Goal: Information Seeking & Learning: Learn about a topic

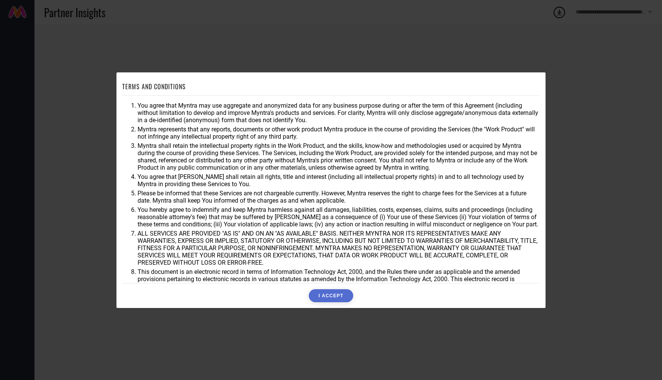
click at [328, 293] on button "I ACCEPT" at bounding box center [331, 295] width 44 height 13
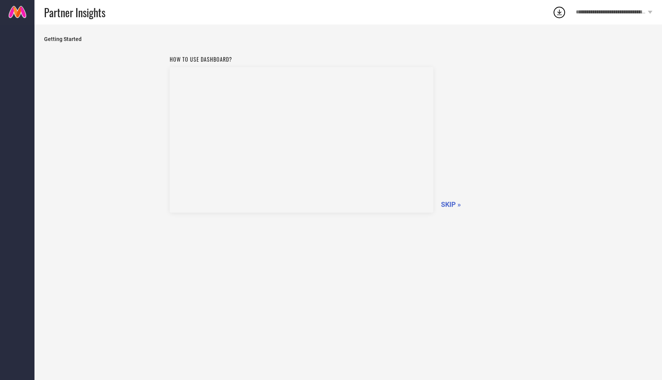
click at [72, 40] on span "Getting Started" at bounding box center [348, 39] width 608 height 6
click at [451, 203] on span "SKIP »" at bounding box center [451, 204] width 20 height 8
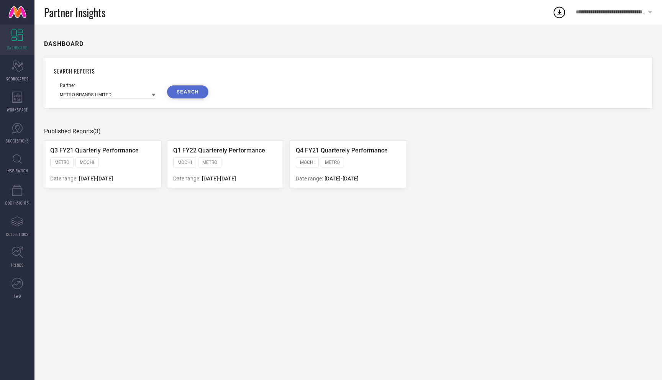
click at [19, 40] on icon at bounding box center [16, 35] width 11 height 11
click at [155, 94] on icon at bounding box center [154, 95] width 4 height 4
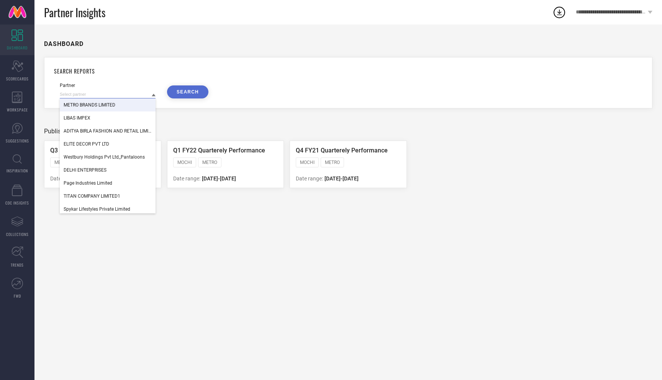
click at [103, 93] on input at bounding box center [108, 94] width 96 height 8
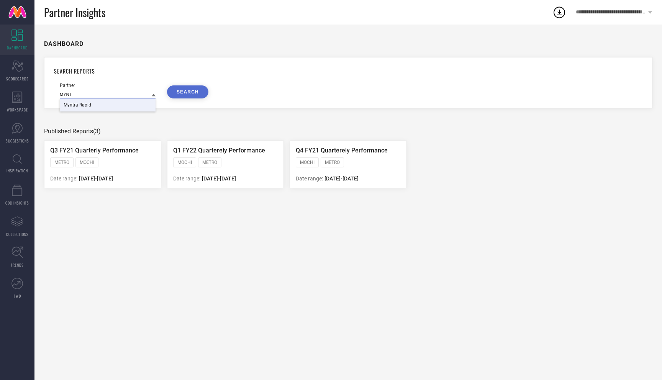
type input "MYNT"
click at [91, 106] on div "Myntra Rapid" at bounding box center [108, 104] width 96 height 13
click at [188, 92] on button "SEARCH" at bounding box center [187, 91] width 41 height 13
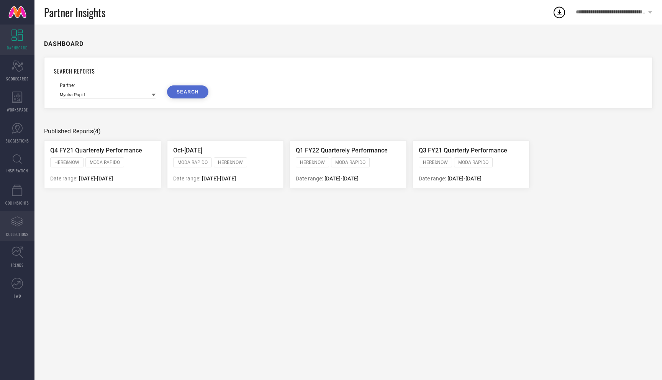
click at [20, 220] on icon "Assortments Created with Sketch." at bounding box center [17, 221] width 12 height 12
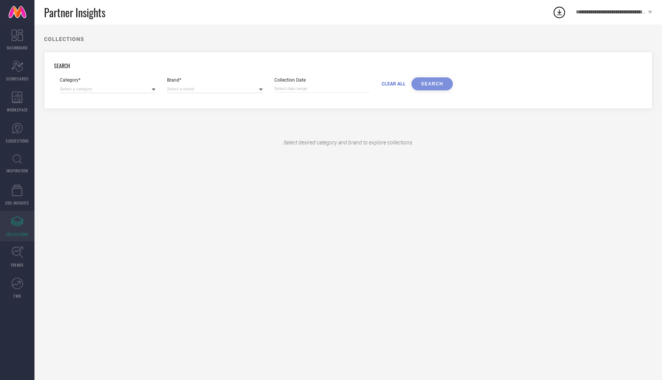
click at [154, 90] on icon at bounding box center [154, 90] width 4 height 3
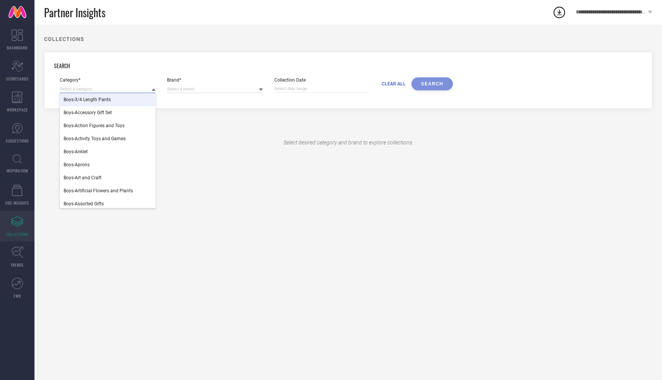
click at [117, 87] on input at bounding box center [108, 89] width 96 height 8
type input "WOMEN TOP"
click at [107, 101] on div "Women-Tops" at bounding box center [108, 99] width 96 height 13
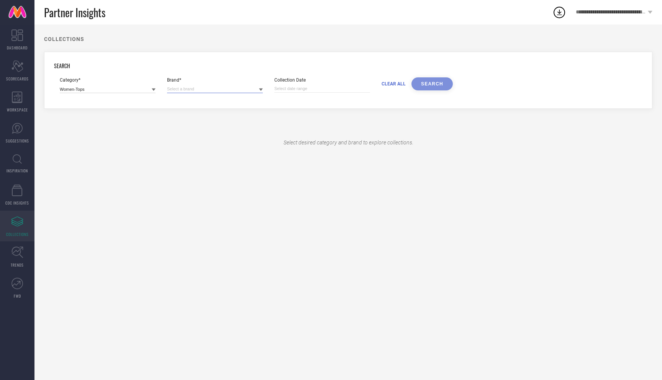
click at [259, 89] on input at bounding box center [215, 89] width 96 height 8
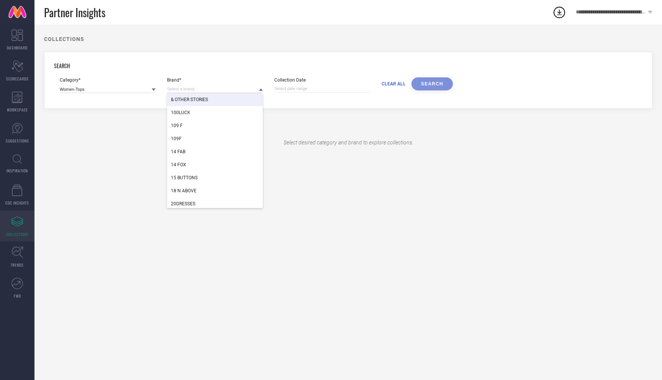
click at [229, 98] on div "& OTHER STORIES" at bounding box center [215, 99] width 96 height 13
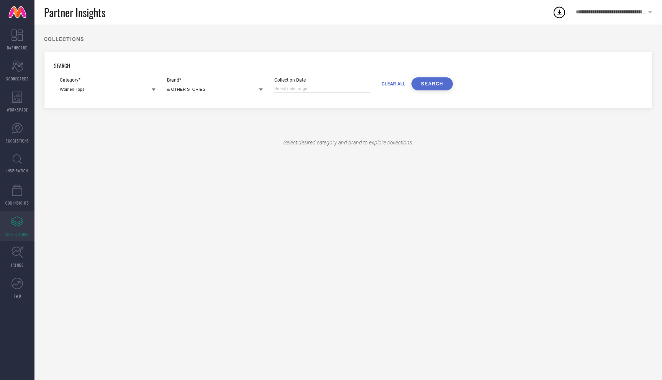
click at [333, 90] on input at bounding box center [322, 89] width 96 height 8
select select "7"
select select "2025"
select select "8"
select select "2025"
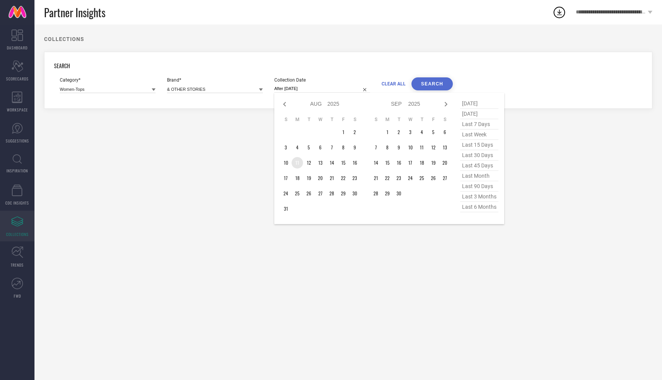
click at [298, 163] on td "11" at bounding box center [297, 162] width 11 height 11
type input "[DATE] to [DATE]"
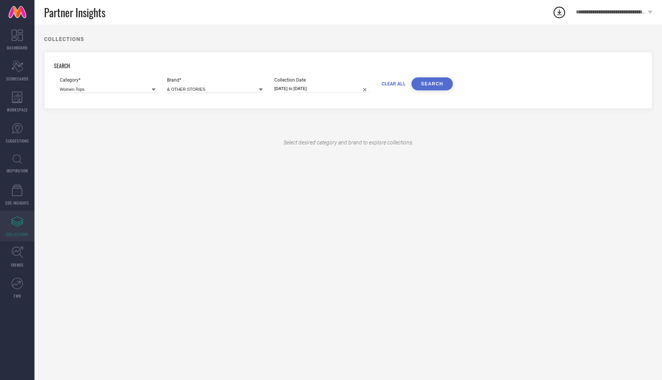
click at [433, 85] on button "SEARCH" at bounding box center [431, 83] width 41 height 13
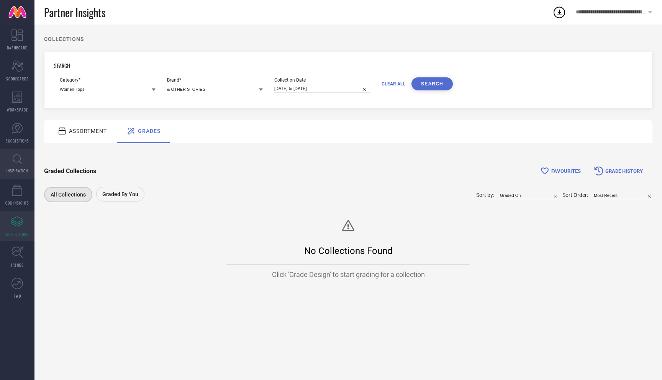
click at [18, 172] on span "INSPIRATION" at bounding box center [17, 171] width 21 height 6
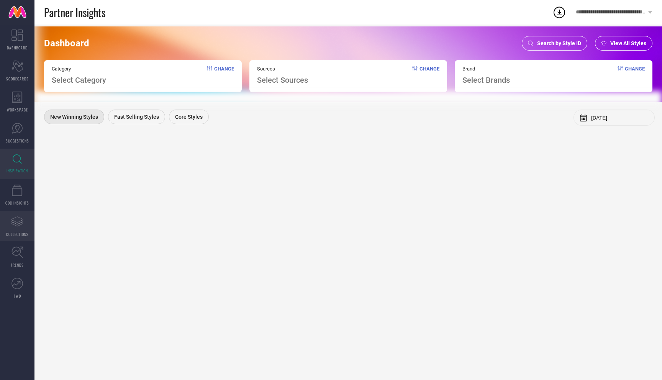
click at [18, 226] on icon at bounding box center [17, 224] width 12 height 4
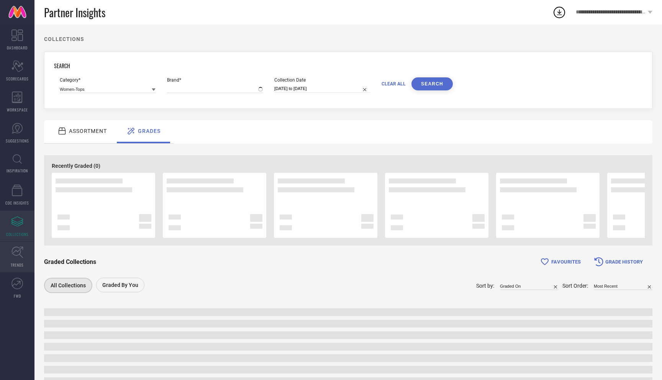
type input "& OTHER STORIES"
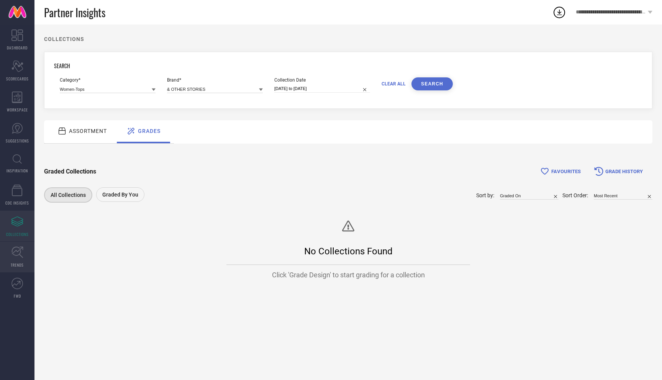
click at [15, 257] on icon at bounding box center [17, 252] width 12 height 12
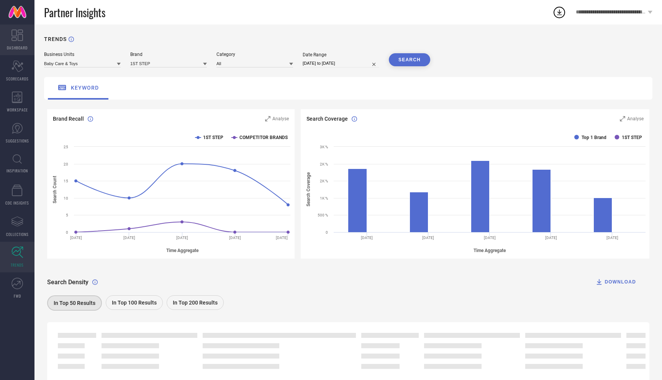
click at [21, 42] on link "DASHBOARD" at bounding box center [17, 40] width 34 height 31
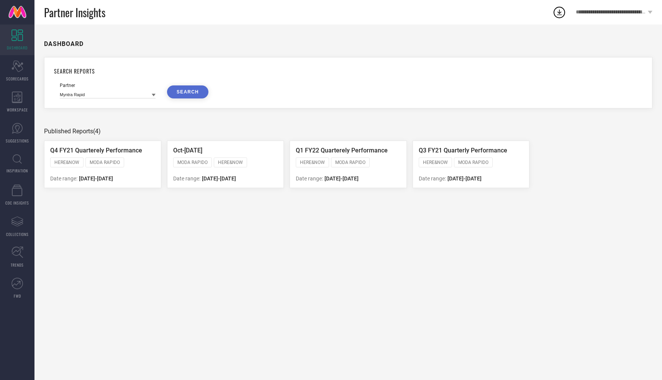
click at [156, 96] on div "Partner Myntra Rapid SEARCH" at bounding box center [348, 91] width 577 height 16
click at [153, 95] on icon at bounding box center [154, 95] width 4 height 3
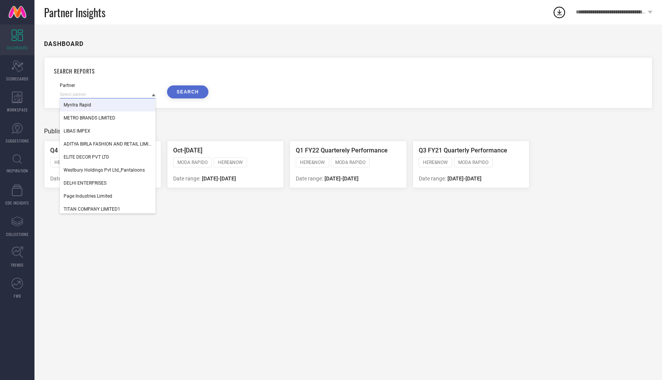
click at [85, 94] on input at bounding box center [108, 94] width 96 height 8
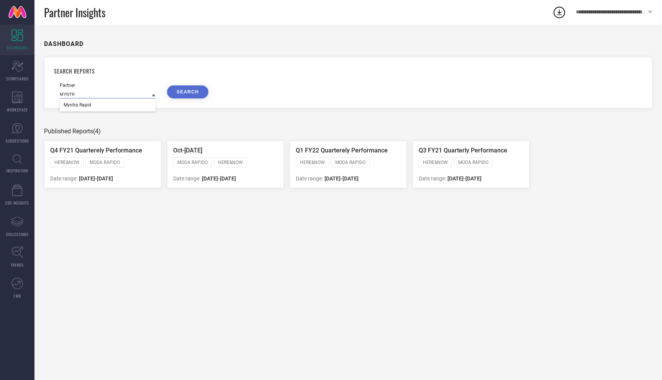
type input "MYNTRA"
drag, startPoint x: 86, startPoint y: 92, endPoint x: 51, endPoint y: 91, distance: 34.9
click at [51, 92] on div "SEARCH REPORTS Partner MYNTRA Myntra Rapid SEARCH" at bounding box center [348, 82] width 608 height 51
click at [152, 95] on icon at bounding box center [154, 95] width 4 height 3
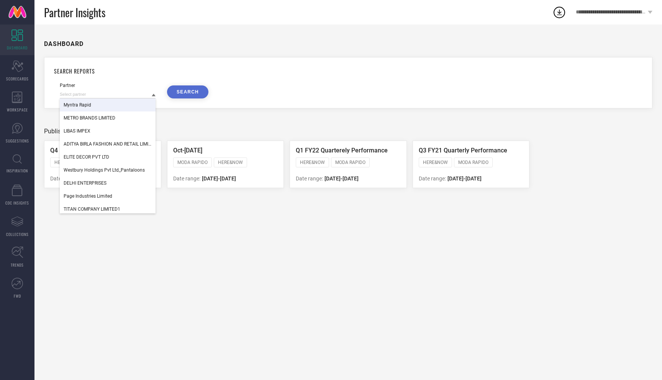
click at [184, 123] on div "DASHBOARD SEARCH REPORTS Partner Myntra Rapid METRO BRANDS LIMITED LIBAS IMPEX …" at bounding box center [348, 203] width 628 height 356
click at [87, 95] on input at bounding box center [108, 94] width 96 height 8
click at [184, 118] on div "DASHBOARD SEARCH REPORTS Partner Myntra Rapid METRO BRANDS LIMITED LIBAS IMPEX …" at bounding box center [348, 203] width 628 height 356
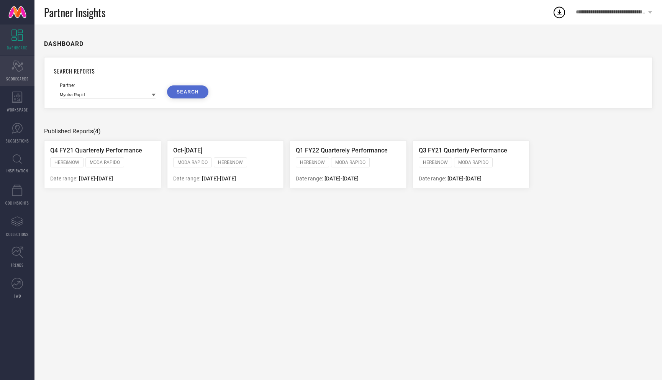
click at [18, 75] on div "Scorecard SCORECARDS" at bounding box center [17, 71] width 34 height 31
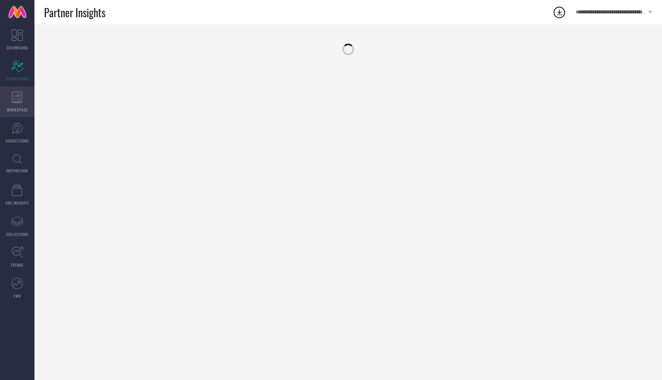
click at [15, 107] on span "WORKSPACE" at bounding box center [17, 110] width 21 height 6
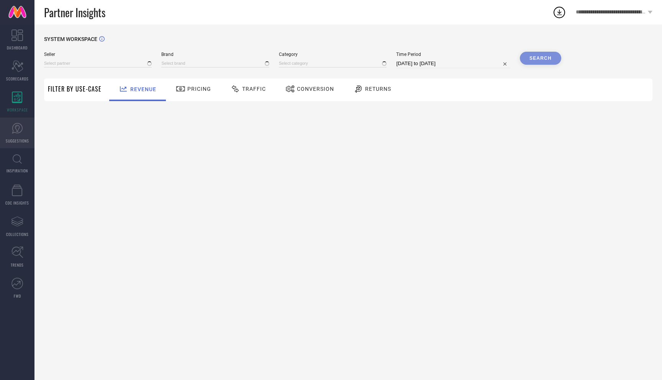
type input "All"
type input "1 STOP FASHION"
type input "All"
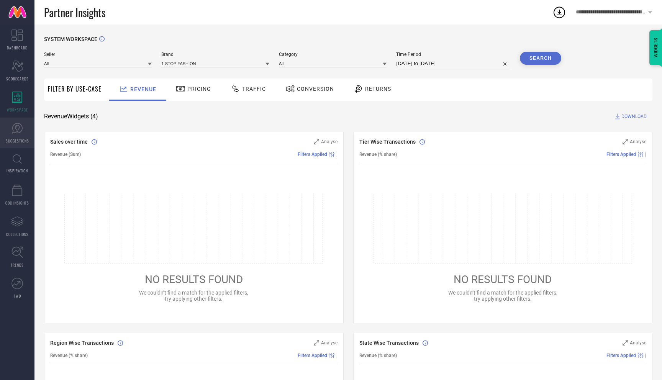
click at [18, 131] on icon at bounding box center [17, 128] width 5 height 7
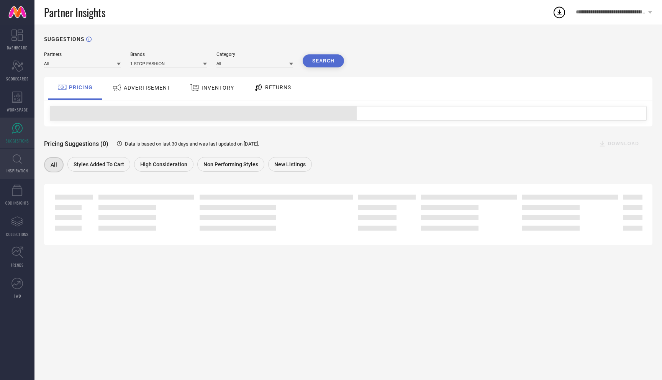
click at [18, 164] on link "INSPIRATION" at bounding box center [17, 164] width 34 height 31
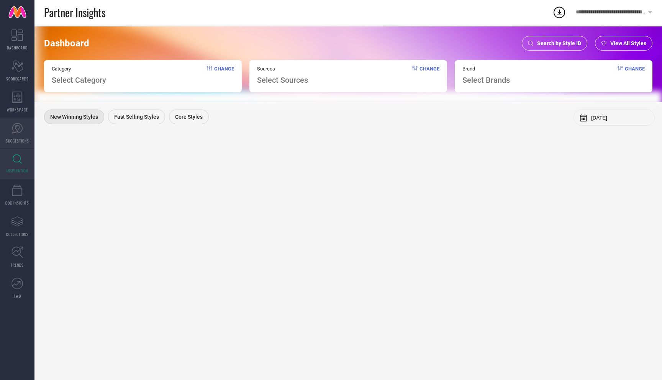
click at [19, 128] on icon at bounding box center [16, 128] width 11 height 11
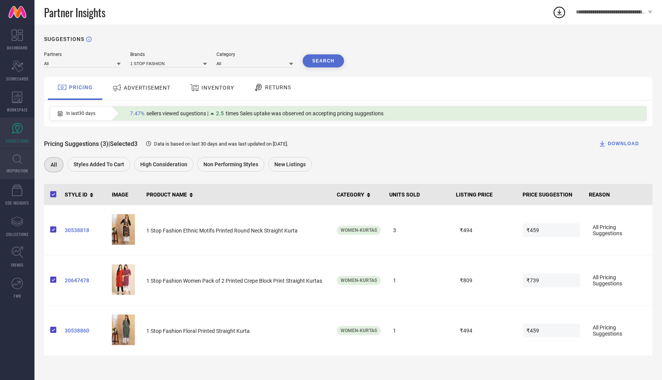
click at [19, 164] on link "INSPIRATION" at bounding box center [17, 164] width 34 height 31
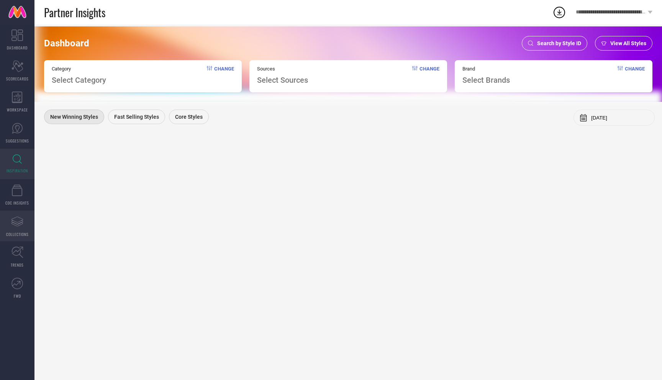
click at [20, 220] on icon "Assortments Created with Sketch." at bounding box center [17, 221] width 12 height 12
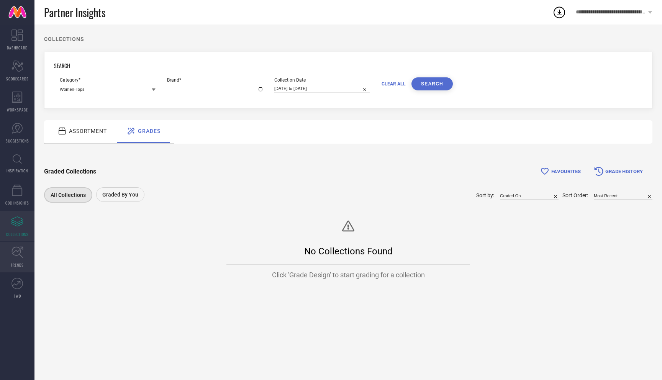
type input "& OTHER STORIES"
click at [19, 249] on icon at bounding box center [17, 252] width 12 height 12
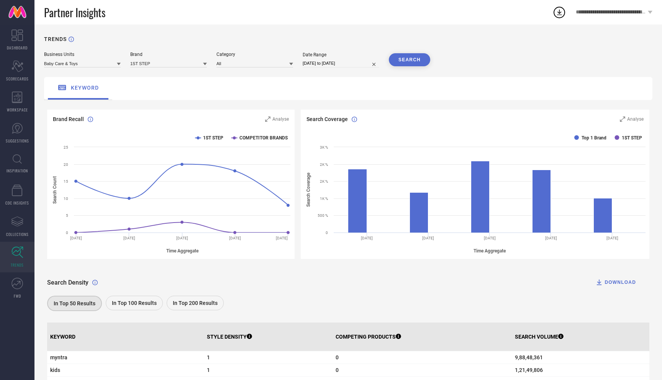
click at [118, 64] on icon at bounding box center [119, 64] width 4 height 3
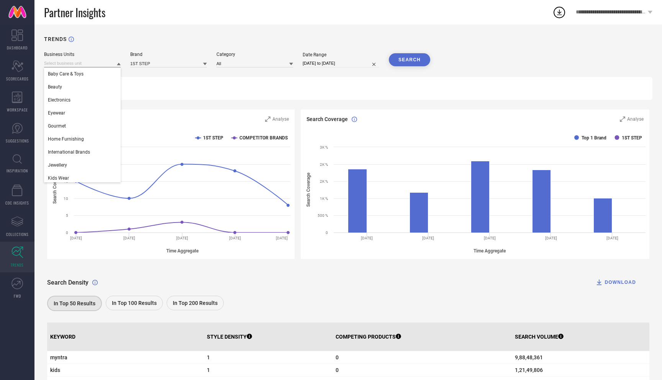
click at [94, 62] on input at bounding box center [82, 63] width 77 height 8
type input "WOMEN"
click at [89, 125] on span "Women's Western Wear" at bounding box center [72, 125] width 49 height 5
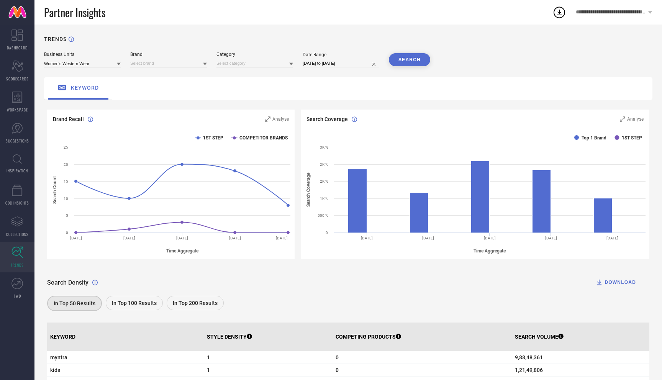
click at [207, 64] on icon at bounding box center [205, 64] width 4 height 4
click at [192, 37] on div "TRENDS" at bounding box center [348, 44] width 608 height 16
click at [262, 63] on input at bounding box center [254, 63] width 77 height 8
click at [293, 62] on div "Business Units Women's Western Wear Brand Category No results found Date Range …" at bounding box center [348, 60] width 608 height 16
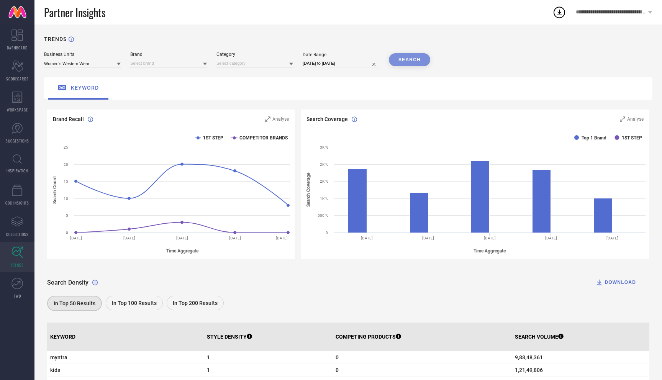
click at [292, 64] on icon at bounding box center [291, 64] width 4 height 4
click at [402, 60] on div "SEARCH" at bounding box center [409, 59] width 41 height 13
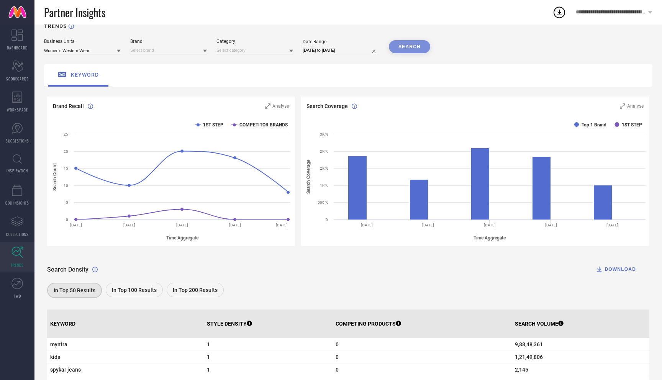
scroll to position [0, 0]
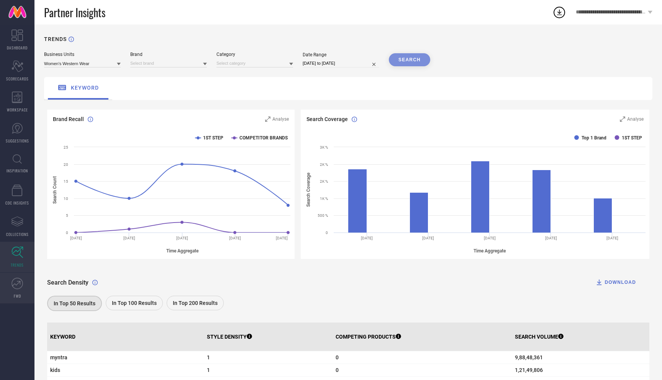
click at [17, 281] on icon at bounding box center [18, 282] width 3 height 3
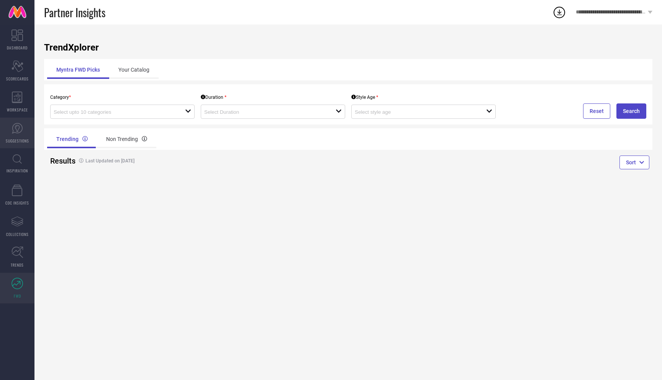
click at [20, 131] on icon at bounding box center [16, 128] width 11 height 11
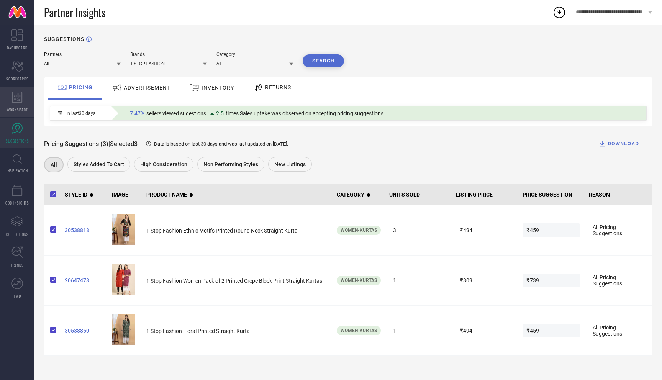
click at [21, 102] on icon at bounding box center [17, 97] width 10 height 11
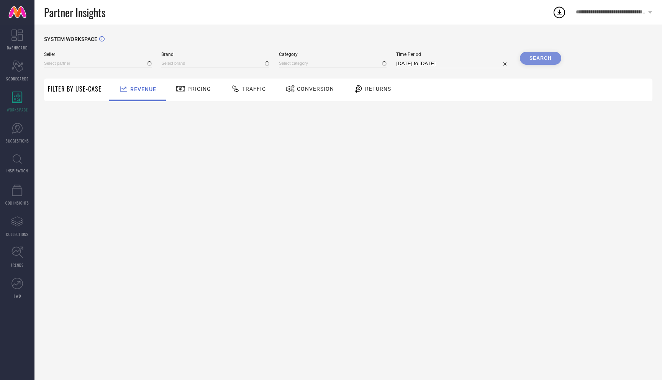
type input "All"
type input "1 STOP FASHION"
type input "All"
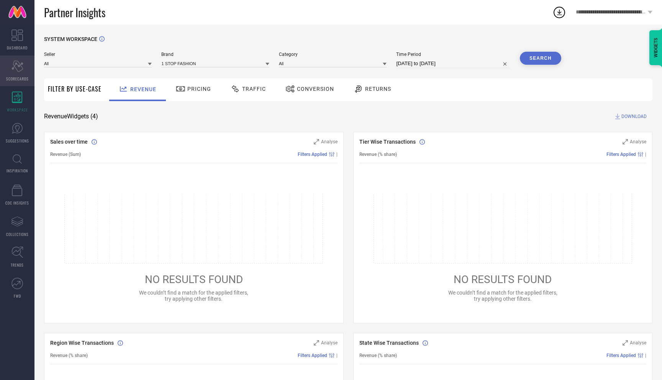
click at [22, 70] on icon "Scorecard" at bounding box center [17, 66] width 12 height 11
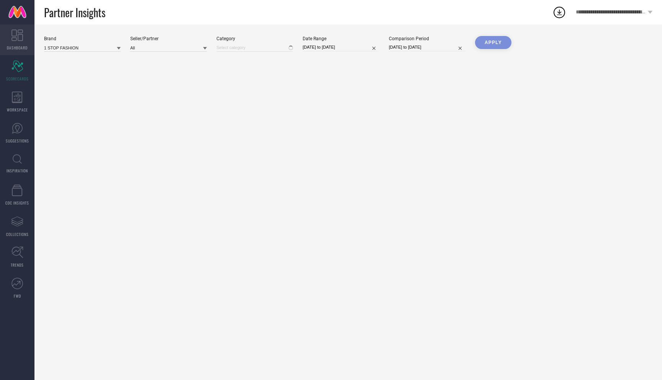
type input "All"
click at [19, 33] on icon at bounding box center [16, 35] width 11 height 11
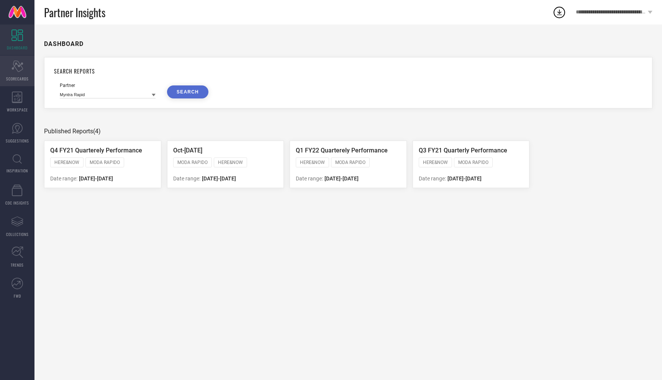
click at [23, 65] on icon "Scorecard" at bounding box center [17, 66] width 12 height 11
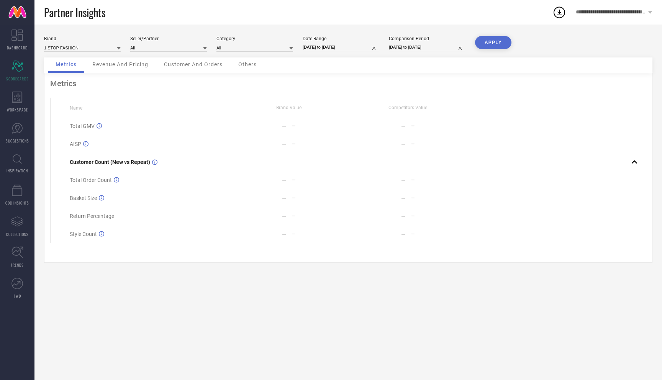
click at [242, 332] on div "Brand 1 STOP FASHION Seller/Partner All Category All Date Range [DATE] to [DATE…" at bounding box center [348, 203] width 628 height 356
click at [14, 38] on icon at bounding box center [16, 35] width 11 height 11
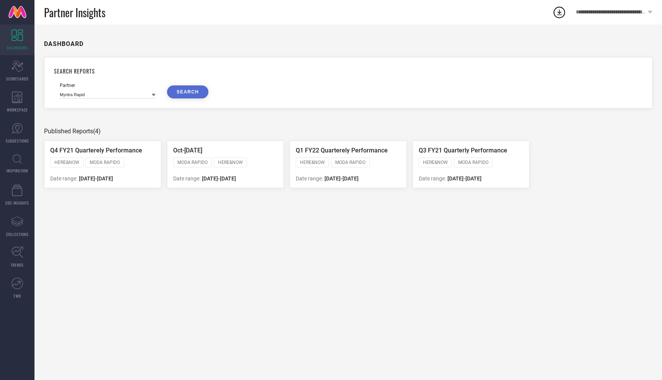
click at [559, 210] on div "DASHBOARD SEARCH REPORTS Partner Myntra Rapid SEARCH Published Reports (4) Q4 F…" at bounding box center [348, 203] width 628 height 356
click at [221, 248] on div "DASHBOARD SEARCH REPORTS Partner Myntra Rapid SEARCH Published Reports (4) Q4 F…" at bounding box center [348, 203] width 628 height 356
click at [19, 39] on icon at bounding box center [16, 35] width 11 height 11
click at [15, 157] on icon at bounding box center [17, 159] width 9 height 10
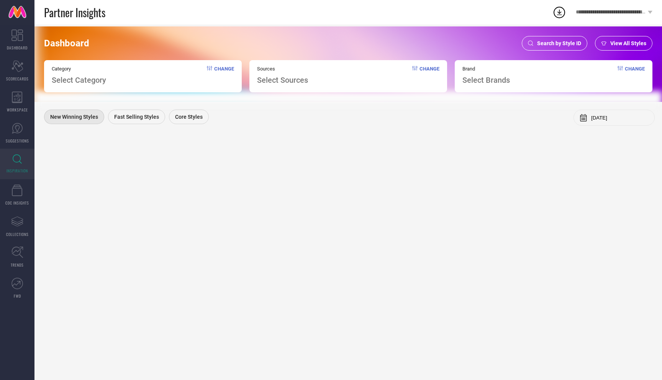
click at [125, 80] on div "Category Select Category Change" at bounding box center [143, 76] width 198 height 32
click at [101, 82] on span "Select Category" at bounding box center [79, 79] width 54 height 9
click at [91, 81] on span "Select Category" at bounding box center [79, 79] width 54 height 9
click at [220, 70] on span "Change" at bounding box center [224, 75] width 20 height 19
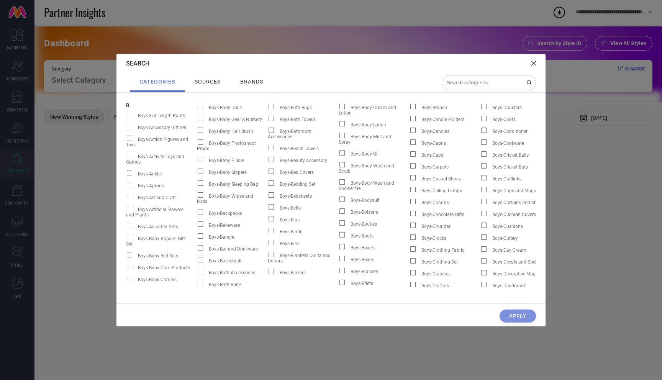
click at [63, 155] on div "Search categories sources brands B Boys-3/4 Length Pants Boys-Accessory Gift Se…" at bounding box center [331, 190] width 662 height 380
click at [533, 63] on icon at bounding box center [533, 63] width 5 height 5
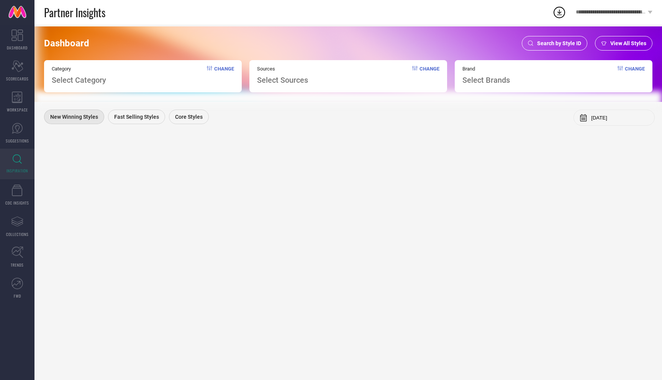
click at [481, 82] on span "Select Brands" at bounding box center [486, 79] width 48 height 9
click at [586, 84] on div "Brand Select Brands Change" at bounding box center [554, 76] width 198 height 32
click at [500, 71] on span "Brand" at bounding box center [486, 69] width 48 height 6
click at [639, 70] on span "Change" at bounding box center [635, 75] width 20 height 19
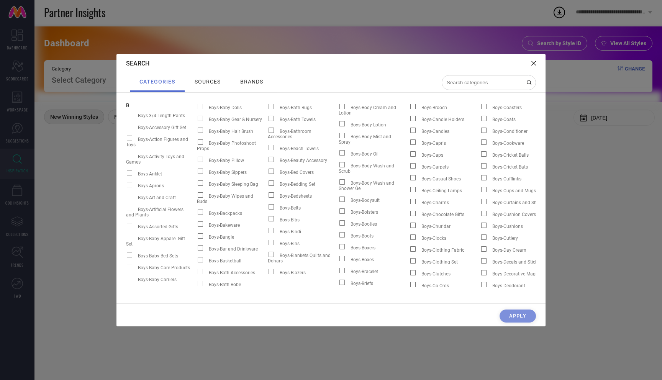
click at [254, 80] on span "brands" at bounding box center [251, 82] width 23 height 6
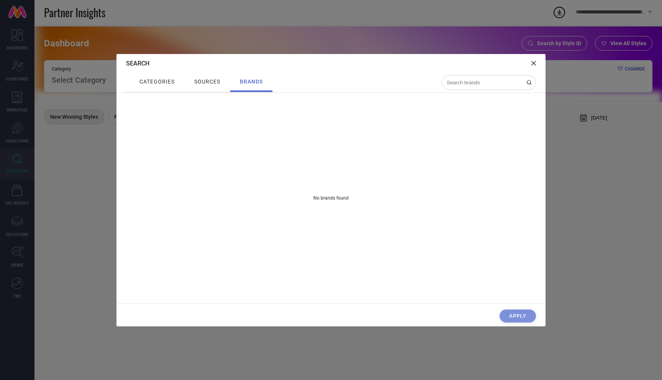
click at [534, 61] on icon at bounding box center [533, 63] width 5 height 5
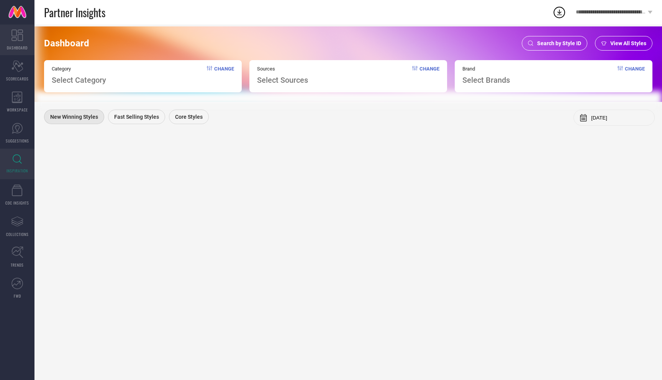
click at [21, 49] on span "DASHBOARD" at bounding box center [17, 48] width 21 height 6
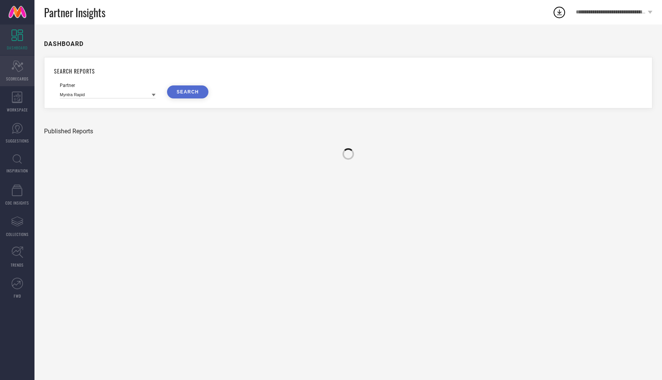
click at [15, 76] on span "SCORECARDS" at bounding box center [17, 79] width 23 height 6
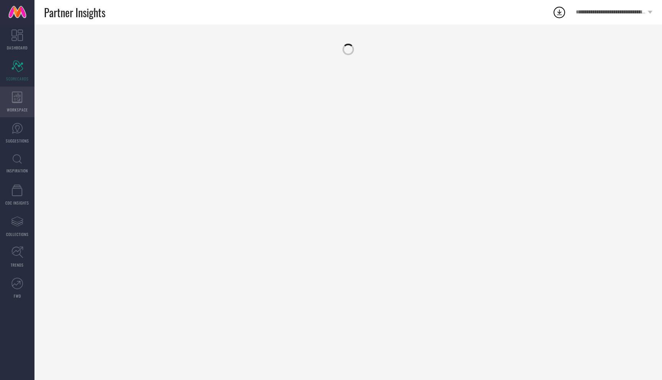
click at [9, 103] on div "WORKSPACE" at bounding box center [17, 102] width 34 height 31
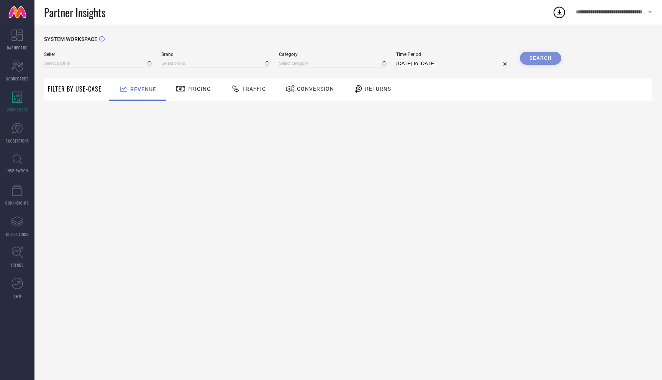
type input "All"
type input "1 STOP FASHION"
type input "All"
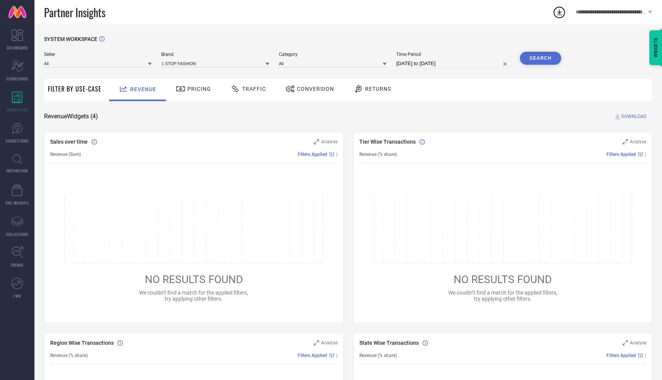
click at [151, 64] on icon at bounding box center [150, 64] width 4 height 3
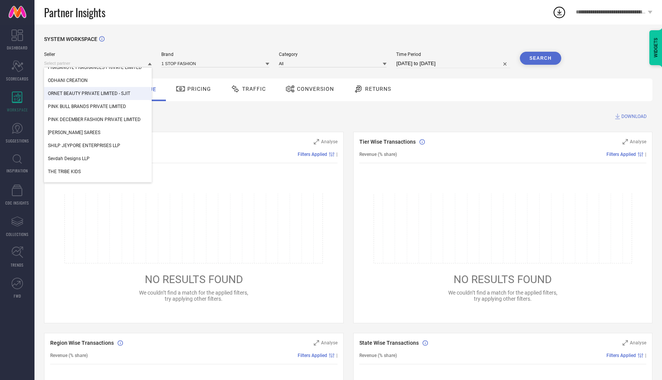
scroll to position [61, 0]
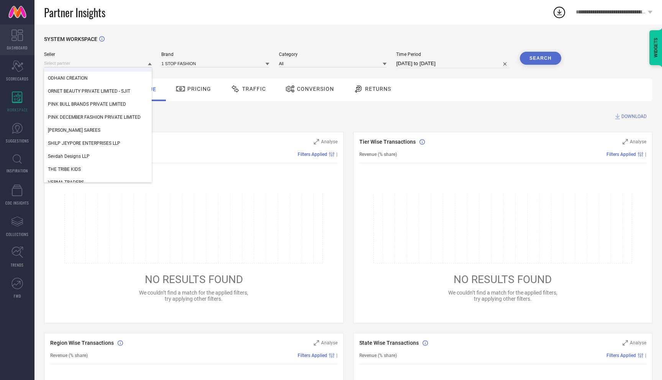
click at [10, 45] on span "DASHBOARD" at bounding box center [17, 48] width 21 height 6
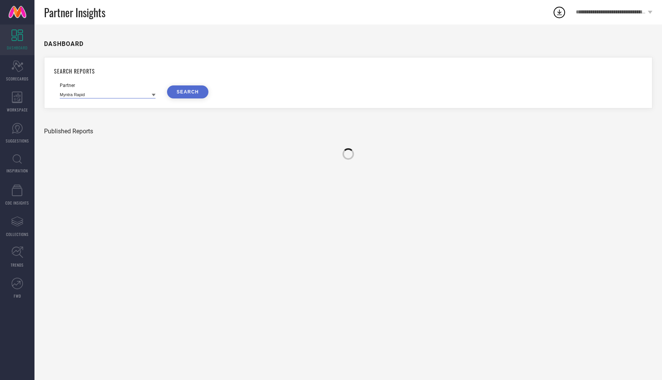
click at [94, 97] on input at bounding box center [108, 94] width 96 height 8
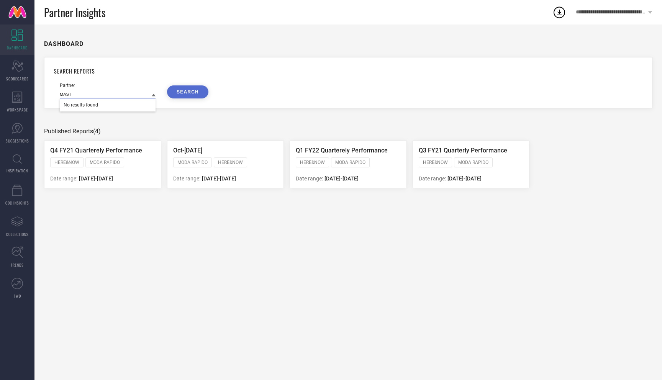
type input "MAST"
click at [167, 234] on div "DASHBOARD SEARCH REPORTS Partner MAST No results found SEARCH Published Reports…" at bounding box center [348, 203] width 628 height 356
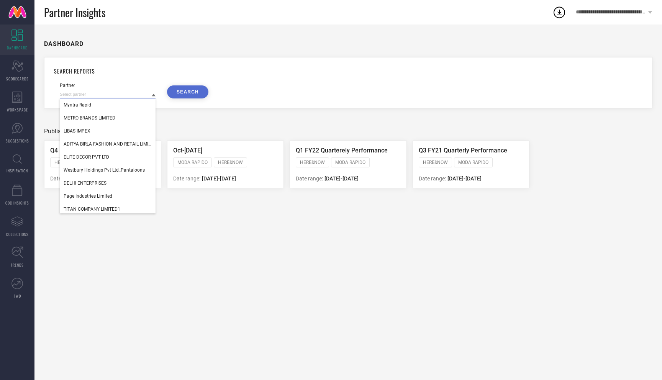
click at [93, 96] on input at bounding box center [108, 94] width 96 height 8
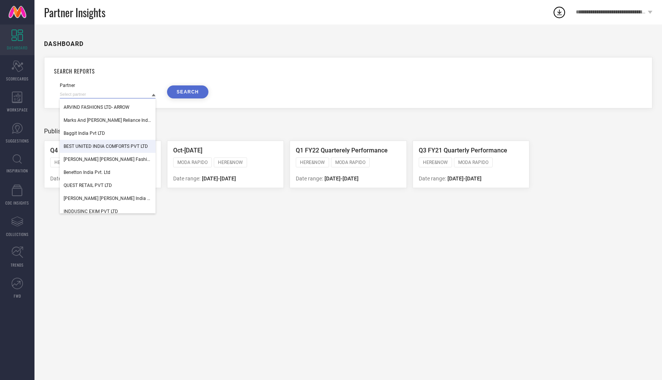
scroll to position [806, 0]
click at [197, 269] on div "DASHBOARD SEARCH REPORTS Partner Skechers South Asia Pvt Ltd HINDUSTAN UNILEVER…" at bounding box center [348, 203] width 628 height 356
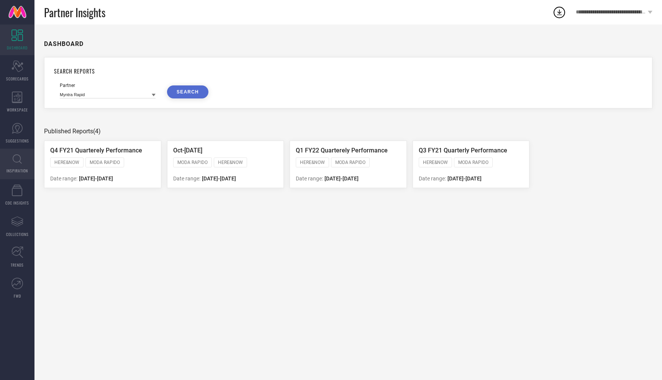
click at [13, 161] on icon at bounding box center [17, 159] width 9 height 10
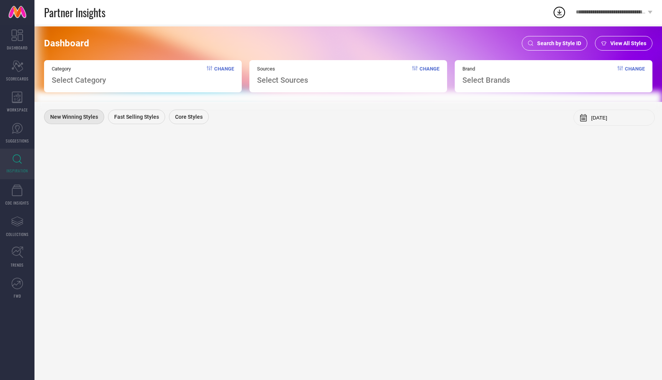
click at [225, 68] on span "Change" at bounding box center [224, 75] width 20 height 19
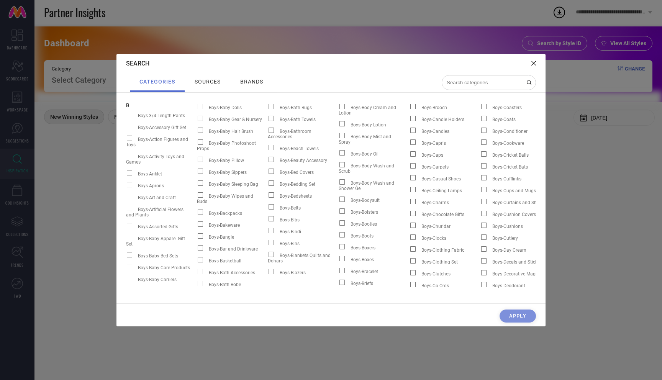
click at [497, 82] on input at bounding box center [484, 82] width 77 height 7
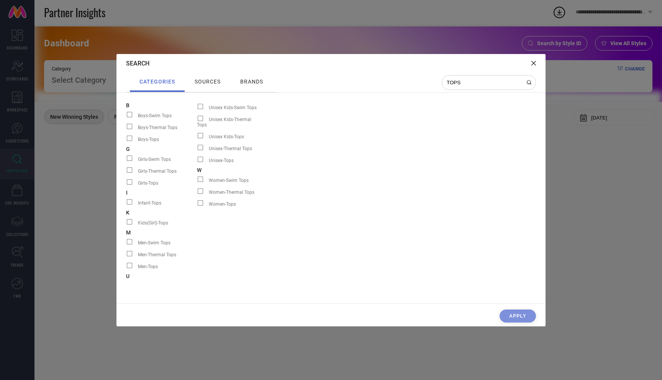
type input "TOPS"
click at [201, 200] on span at bounding box center [200, 202] width 5 height 5
click at [197, 206] on input "Women-Tops" at bounding box center [197, 206] width 0 height 0
click at [213, 80] on span "sources" at bounding box center [208, 82] width 26 height 6
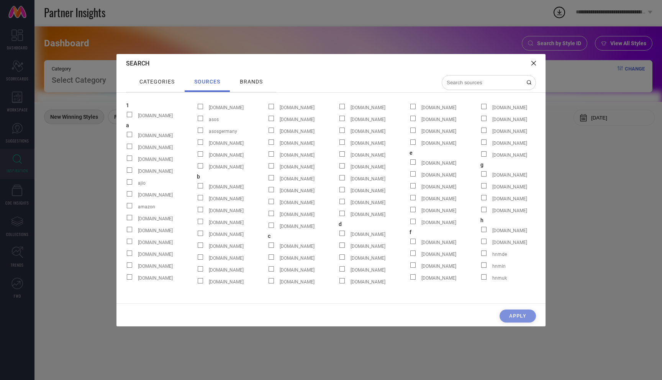
click at [487, 82] on input at bounding box center [484, 82] width 77 height 7
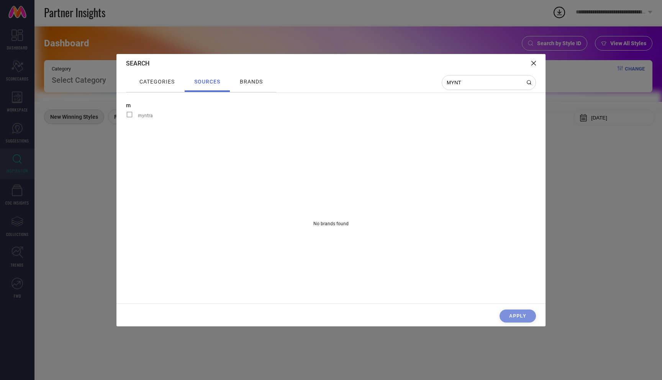
type input "MYNT"
click at [128, 117] on span at bounding box center [129, 114] width 5 height 5
click at [126, 117] on input "myntra" at bounding box center [126, 117] width 0 height 0
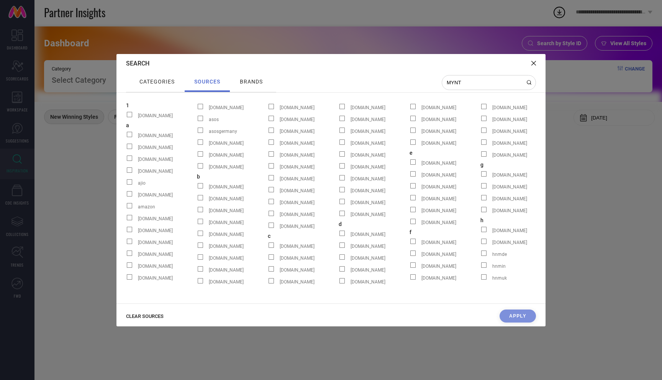
click at [253, 82] on span "brands" at bounding box center [251, 82] width 23 height 6
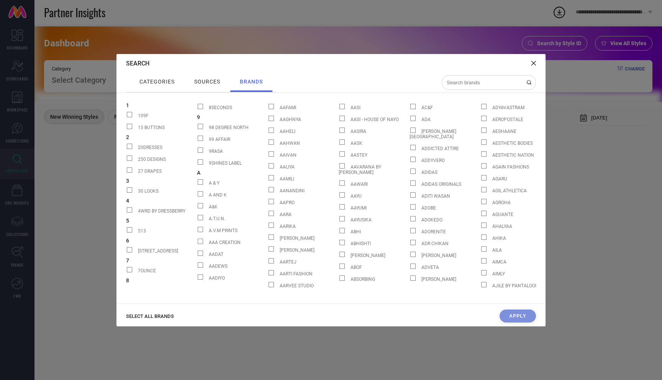
click at [491, 85] on input at bounding box center [484, 82] width 77 height 7
type input "MA"
click at [535, 62] on icon at bounding box center [533, 63] width 5 height 5
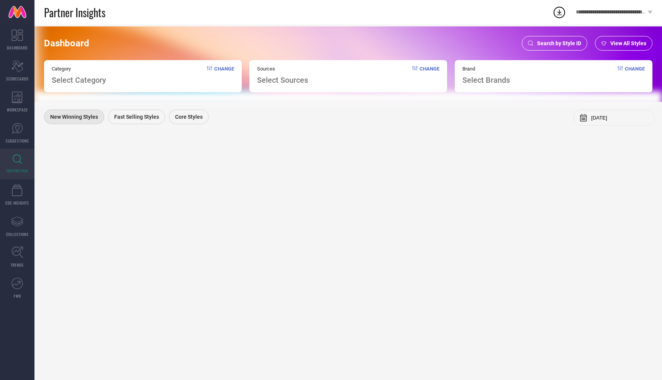
click at [19, 166] on link "INSPIRATION" at bounding box center [17, 164] width 34 height 31
click at [228, 68] on span "Change" at bounding box center [224, 75] width 20 height 19
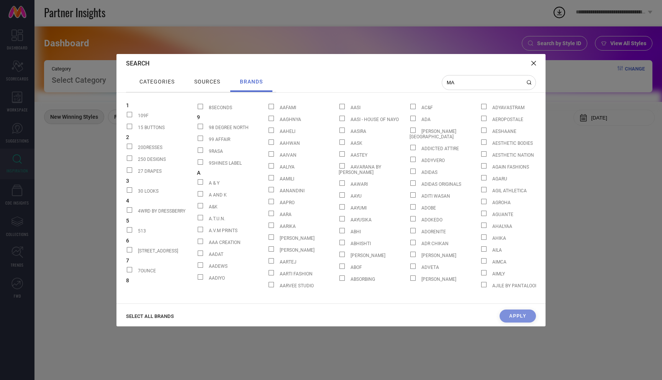
click at [155, 84] on span "categories" at bounding box center [156, 82] width 35 height 6
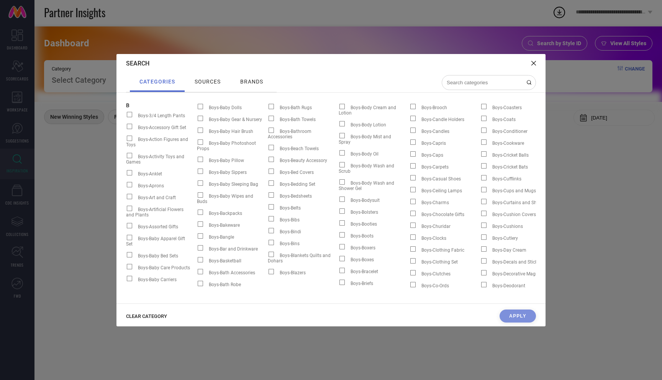
click at [469, 83] on input at bounding box center [484, 82] width 77 height 7
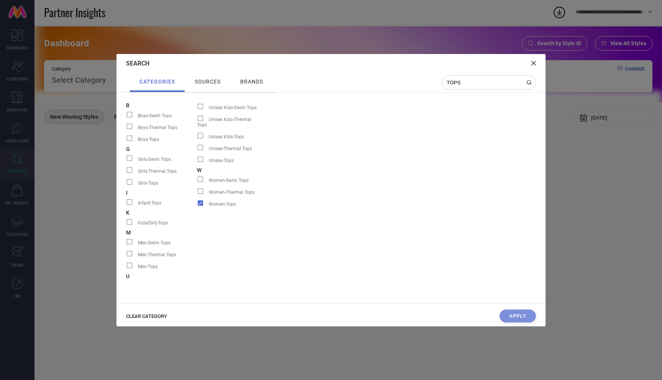
type input "TOPS"
click at [215, 83] on span "sources" at bounding box center [208, 82] width 26 height 6
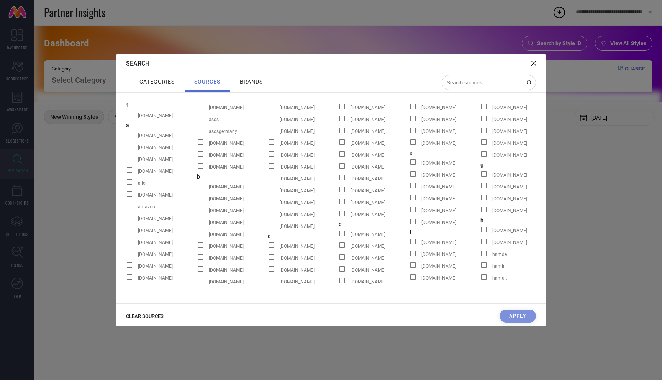
click at [482, 82] on input at bounding box center [484, 82] width 77 height 7
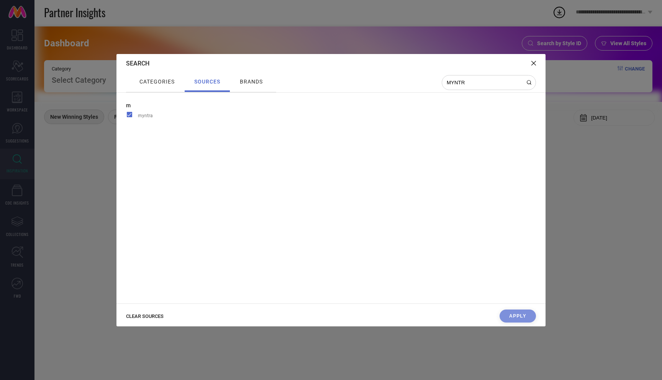
type input "MYNTR"
click at [256, 80] on span "brands" at bounding box center [251, 82] width 23 height 6
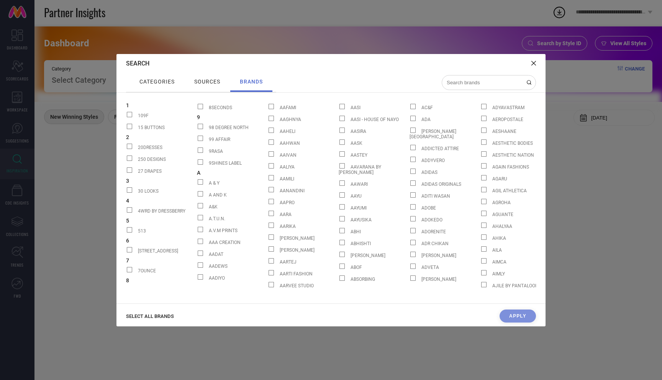
click at [479, 84] on input at bounding box center [484, 82] width 77 height 7
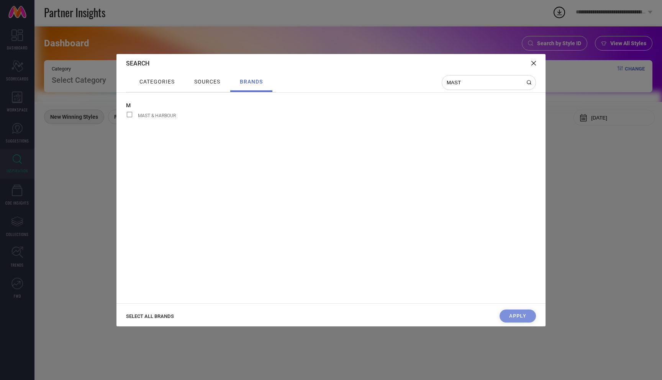
type input "MAST"
click at [129, 115] on span at bounding box center [129, 114] width 5 height 5
click at [126, 117] on input "MAST & HARBOUR" at bounding box center [126, 117] width 0 height 0
click at [521, 314] on button "Apply" at bounding box center [518, 316] width 36 height 13
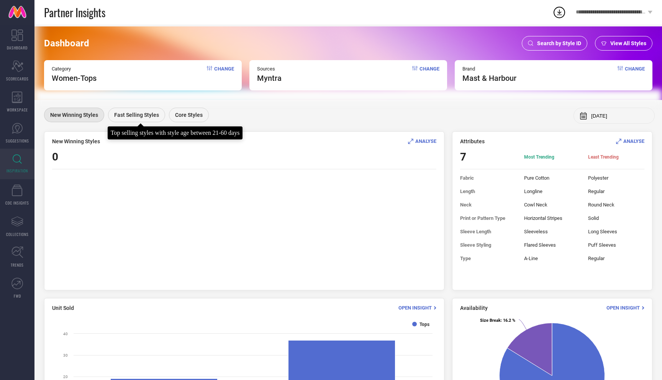
click at [140, 114] on span "Fast Selling Styles" at bounding box center [136, 115] width 45 height 6
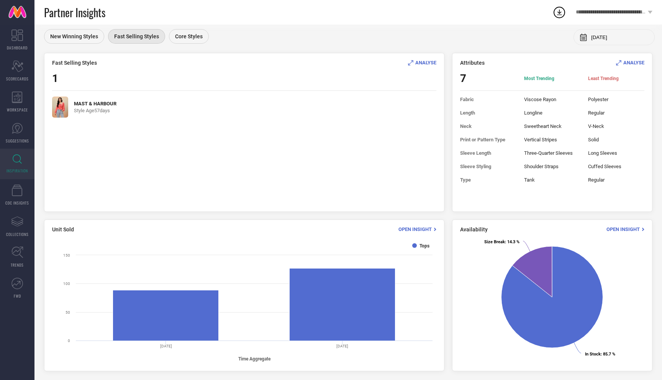
scroll to position [81, 0]
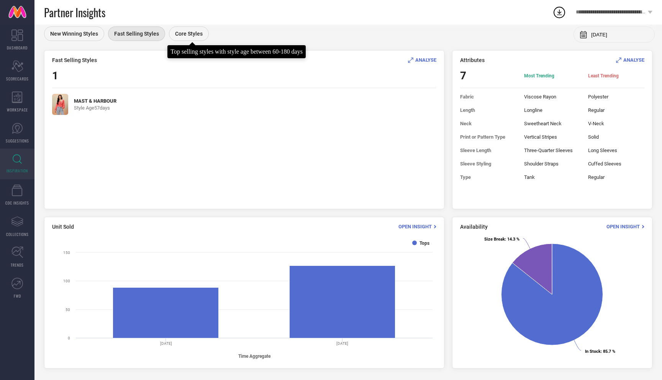
click at [192, 34] on span "Core Styles" at bounding box center [189, 34] width 28 height 6
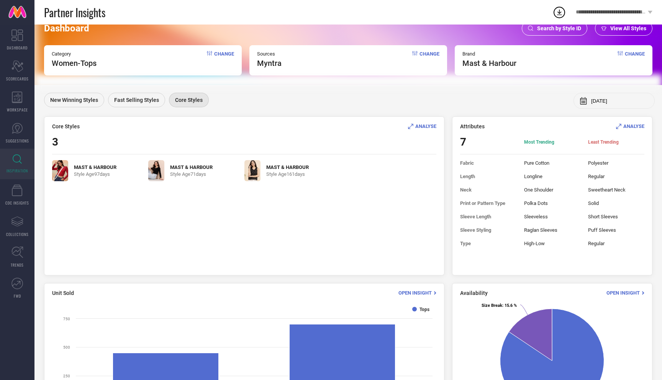
scroll to position [0, 0]
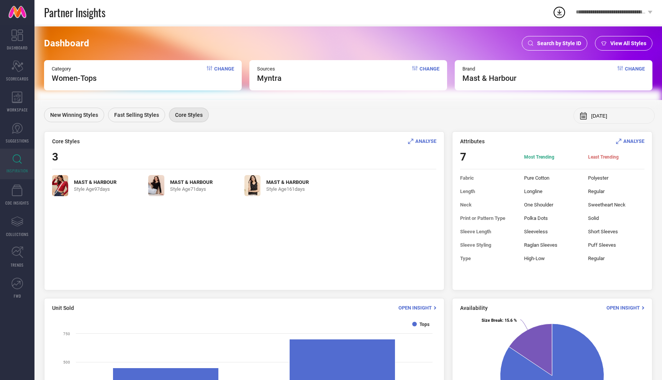
click at [555, 44] on span "Search by Style ID" at bounding box center [559, 43] width 44 height 6
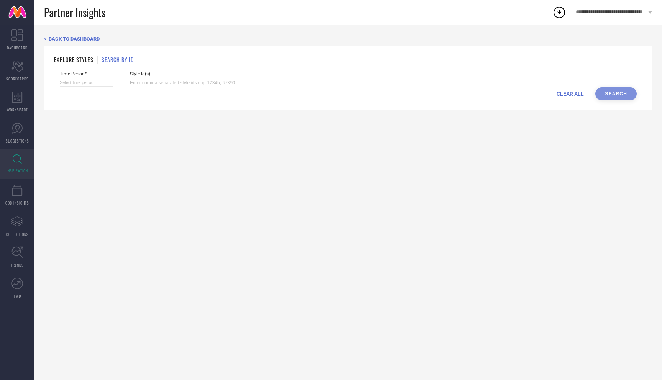
click at [147, 84] on input at bounding box center [185, 83] width 111 height 9
